Goal: Task Accomplishment & Management: Use online tool/utility

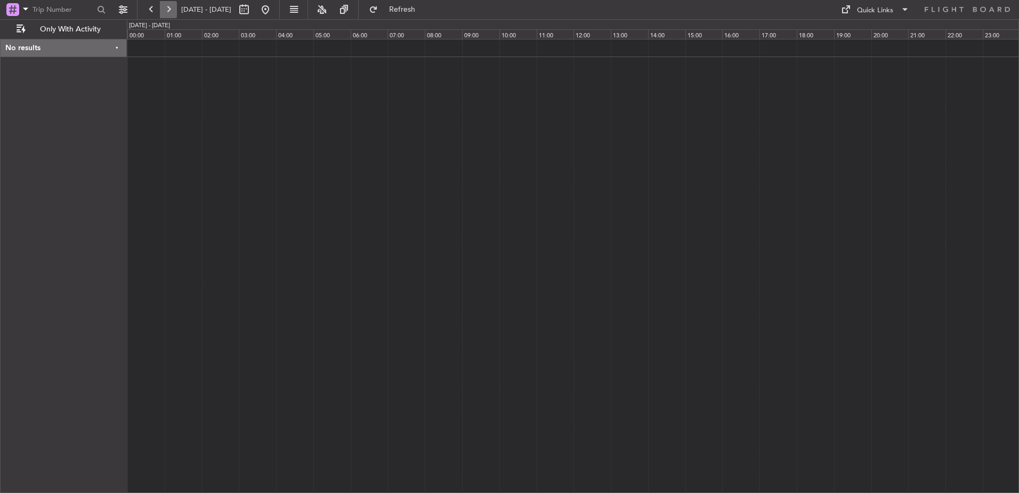
click at [170, 9] on button at bounding box center [168, 9] width 17 height 17
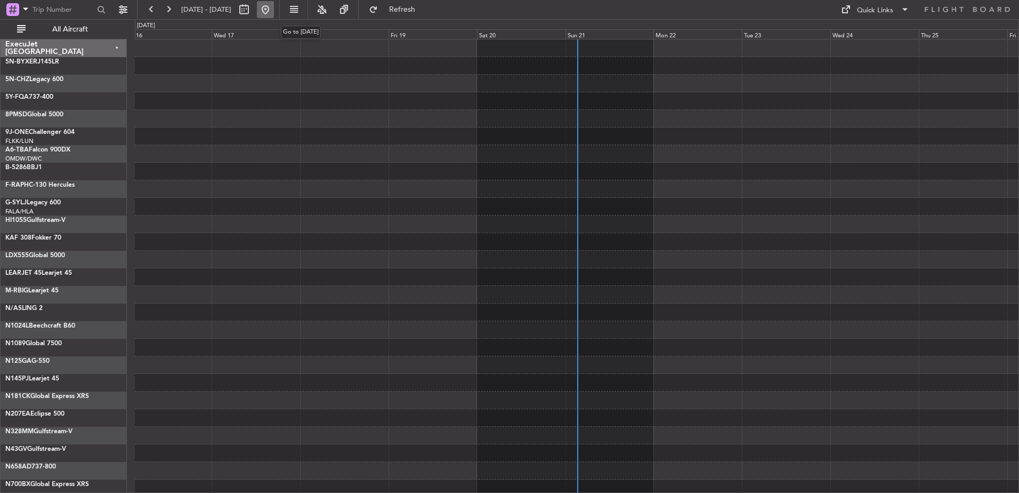
click at [274, 10] on button at bounding box center [265, 9] width 17 height 17
click at [274, 11] on button at bounding box center [265, 9] width 17 height 17
click at [55, 23] on button "All Aircraft" at bounding box center [64, 29] width 104 height 17
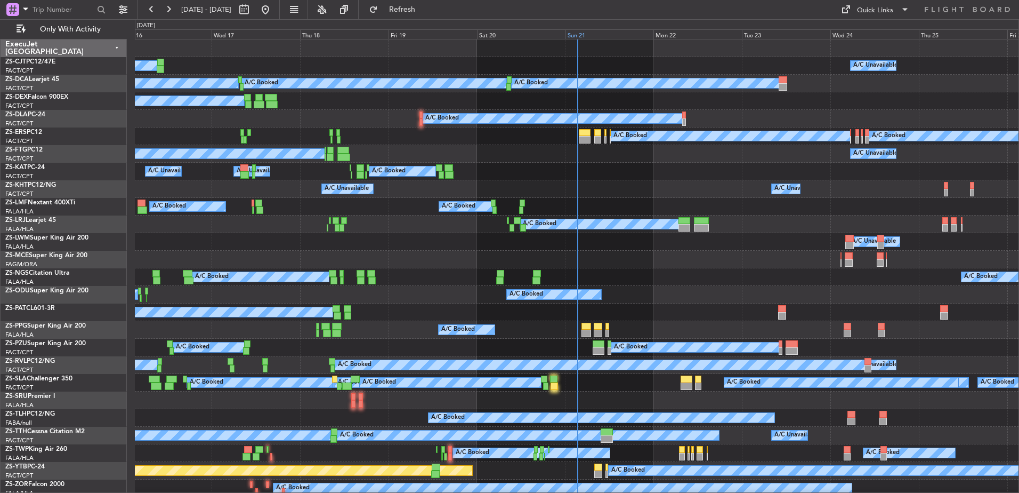
click at [579, 33] on div "Sun 21" at bounding box center [610, 34] width 89 height 10
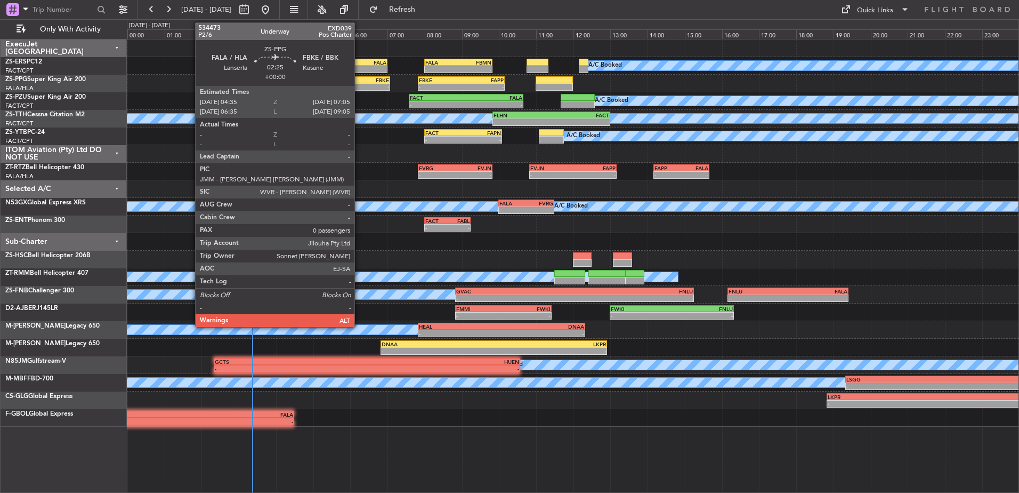
click at [359, 83] on div "FALA 04:35 Z FBKE 07:05 Z" at bounding box center [344, 79] width 93 height 7
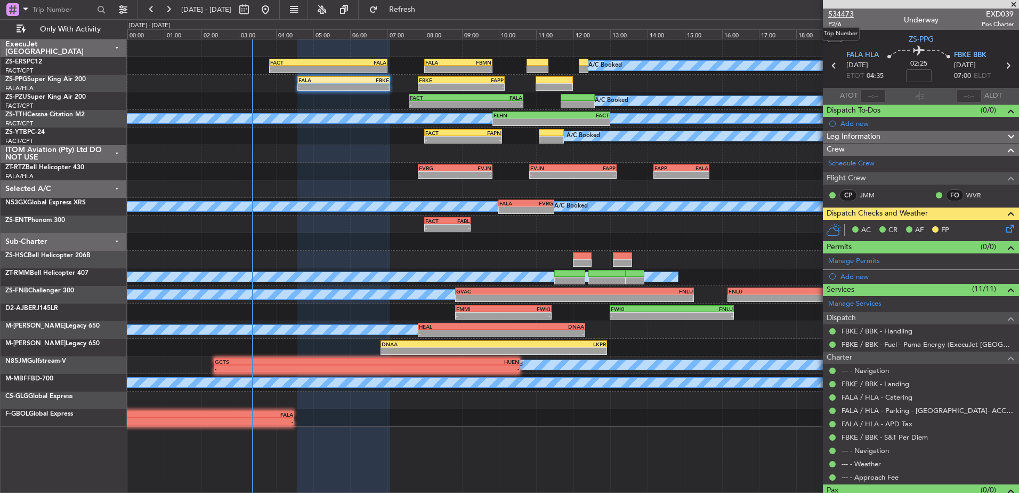
click at [841, 11] on span "534473" at bounding box center [842, 14] width 26 height 11
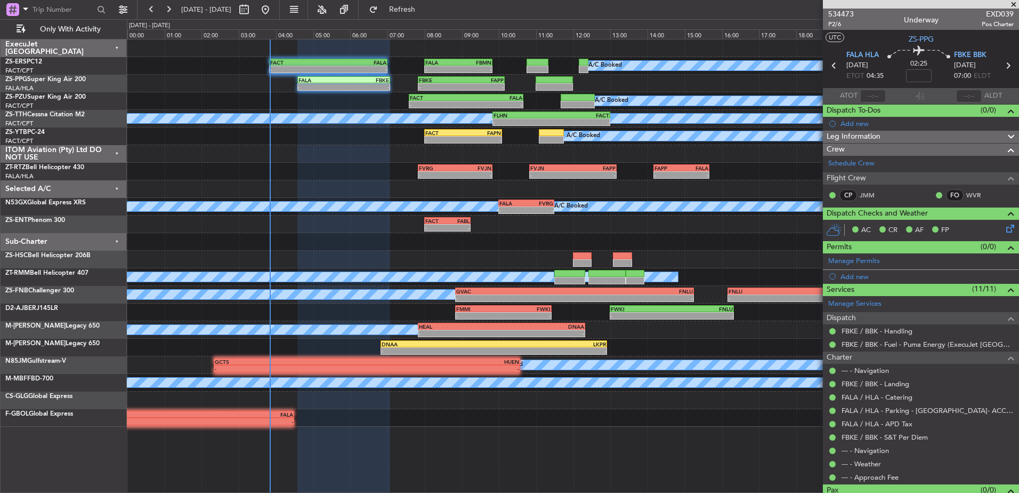
click at [1004, 227] on icon at bounding box center [1008, 226] width 9 height 9
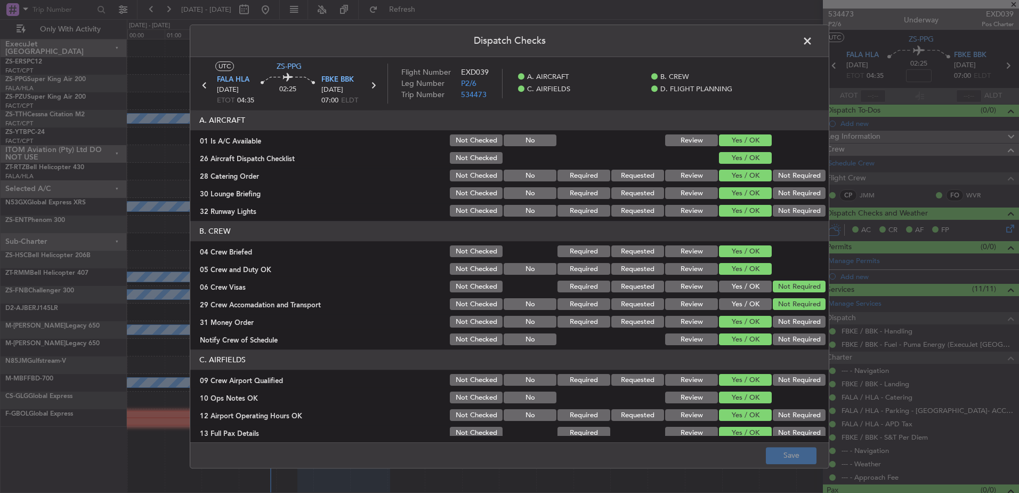
click at [813, 42] on span at bounding box center [813, 43] width 0 height 21
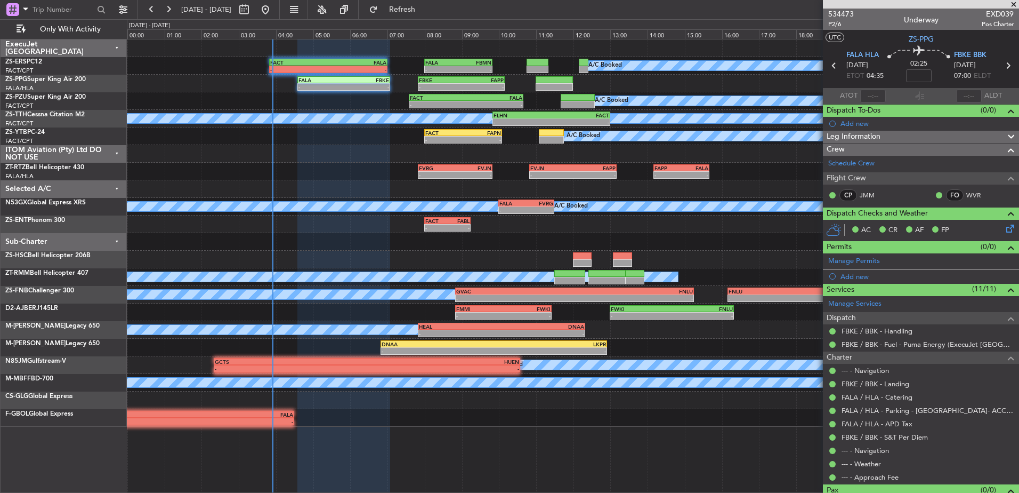
click at [116, 152] on div "ITOM Aviation (Pty) Ltd DO NOT USE" at bounding box center [64, 154] width 126 height 18
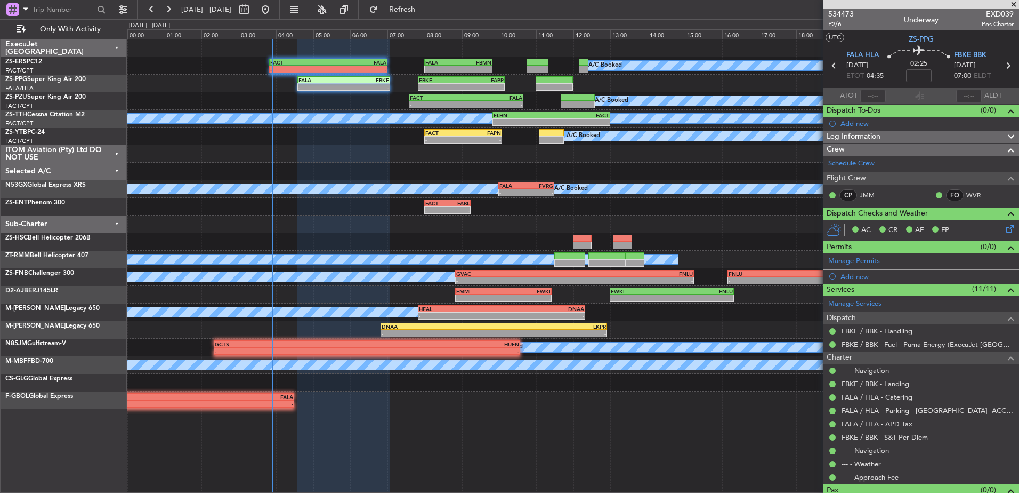
click at [115, 165] on div "Selected A/C" at bounding box center [64, 172] width 126 height 18
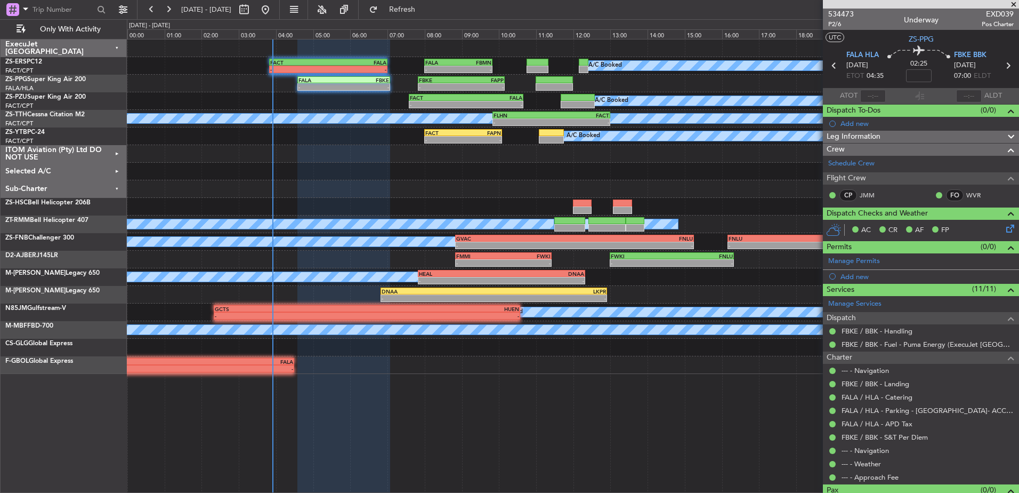
click at [116, 187] on div "Sub-Charter" at bounding box center [64, 189] width 126 height 18
